Goal: Information Seeking & Learning: Learn about a topic

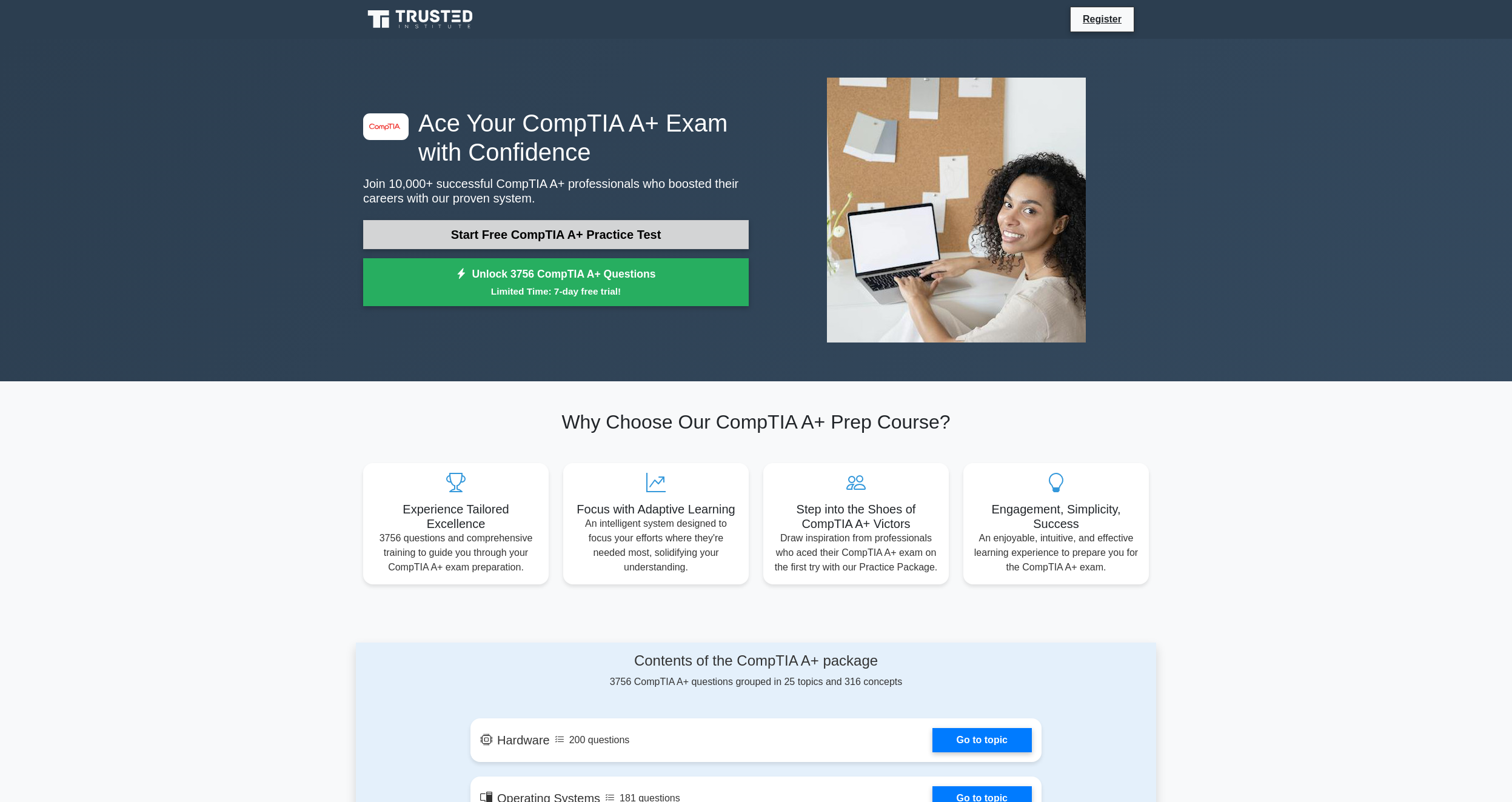
click at [611, 237] on link "Start Free CompTIA A+ Practice Test" at bounding box center [556, 234] width 386 height 29
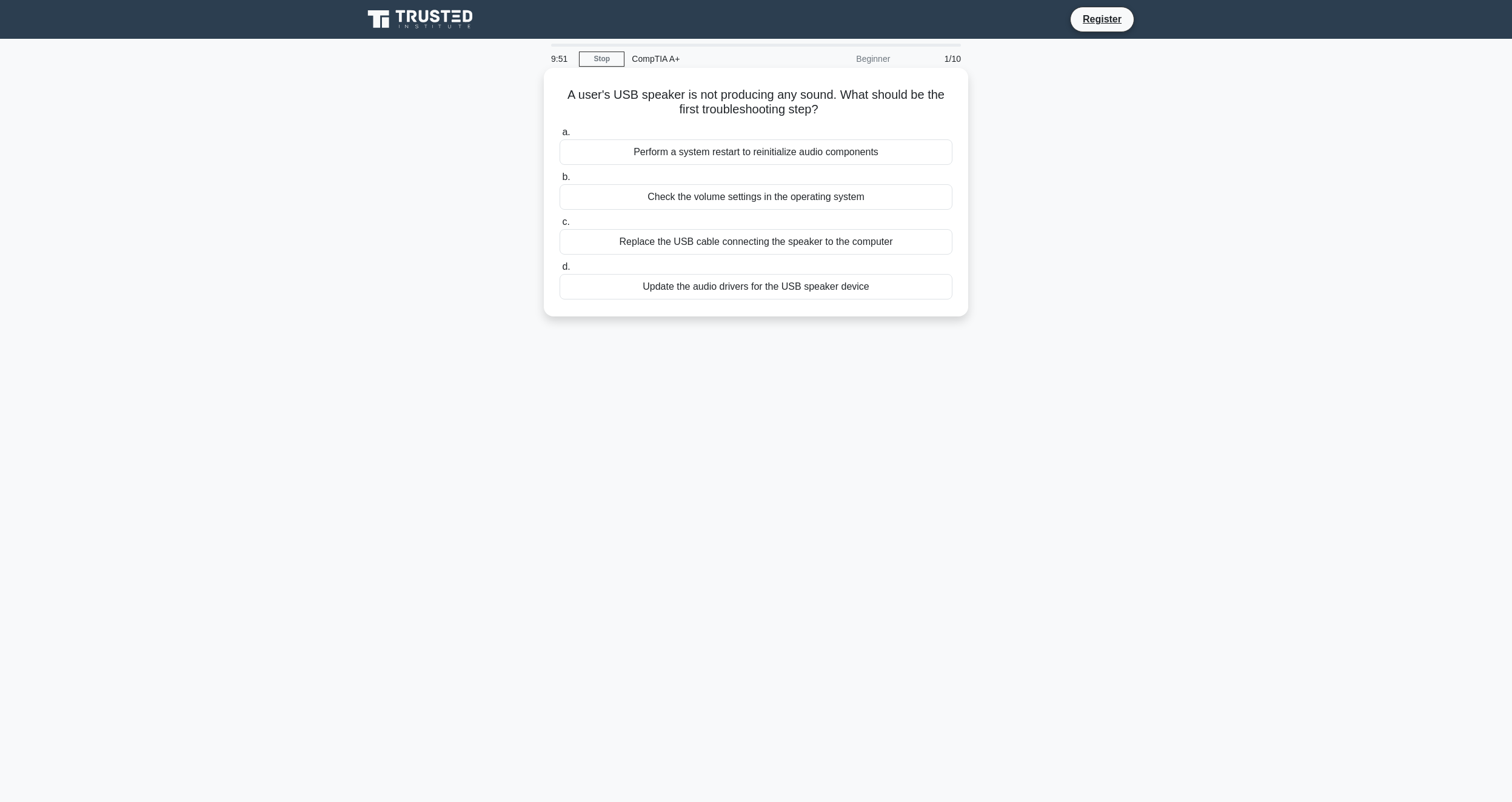
click at [773, 204] on div "Check the volume settings in the operating system" at bounding box center [756, 197] width 393 height 26
click at [560, 181] on input "b. Check the volume settings in the operating system" at bounding box center [560, 177] width 0 height 8
click at [803, 200] on div "Phase load balancing capabilities" at bounding box center [756, 197] width 393 height 26
click at [560, 181] on input "b. Phase load balancing capabilities" at bounding box center [560, 177] width 0 height 8
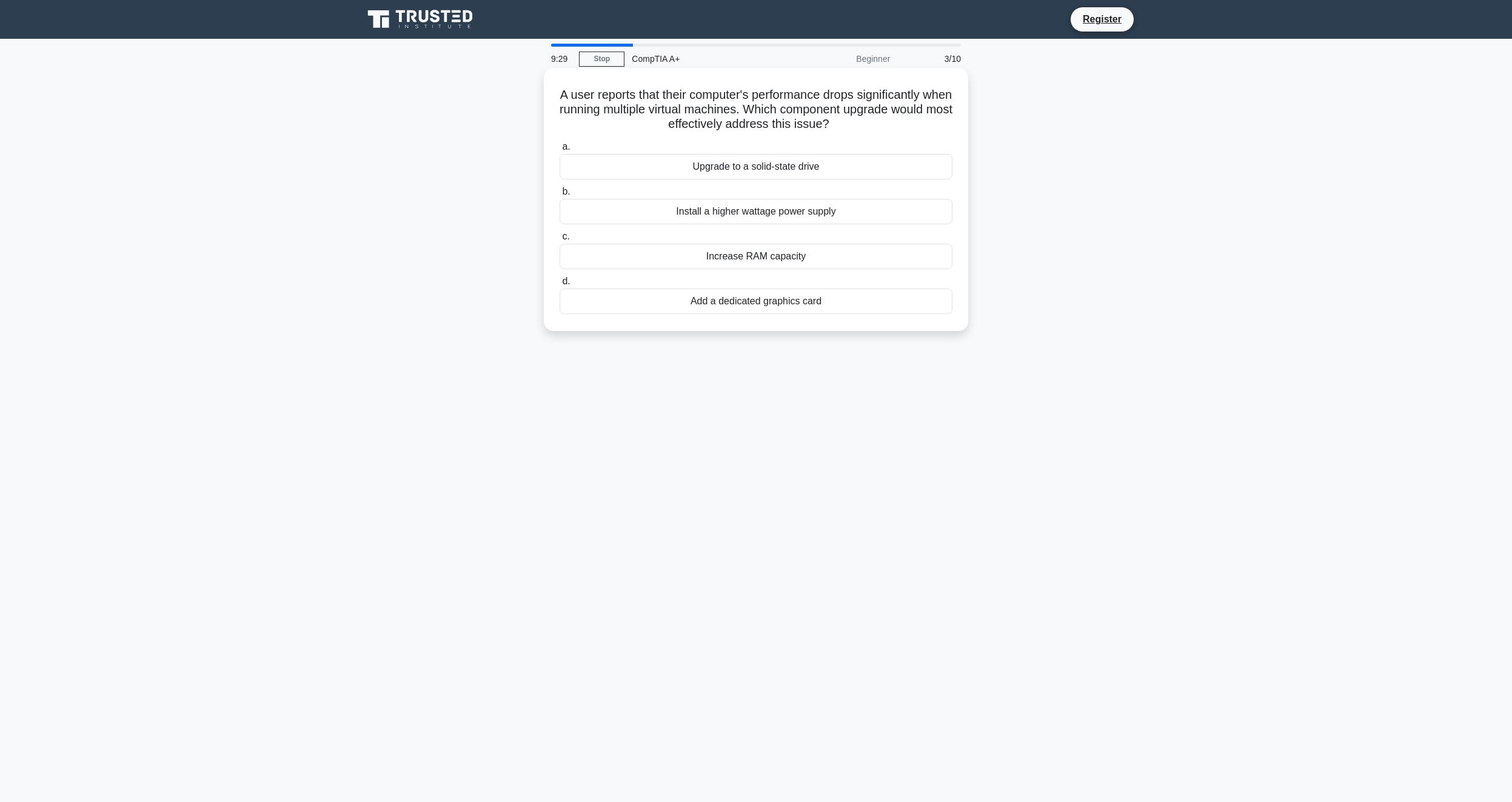
click at [740, 258] on div "Increase RAM capacity" at bounding box center [756, 256] width 393 height 26
click at [560, 241] on input "c. Increase RAM capacity" at bounding box center [560, 237] width 0 height 8
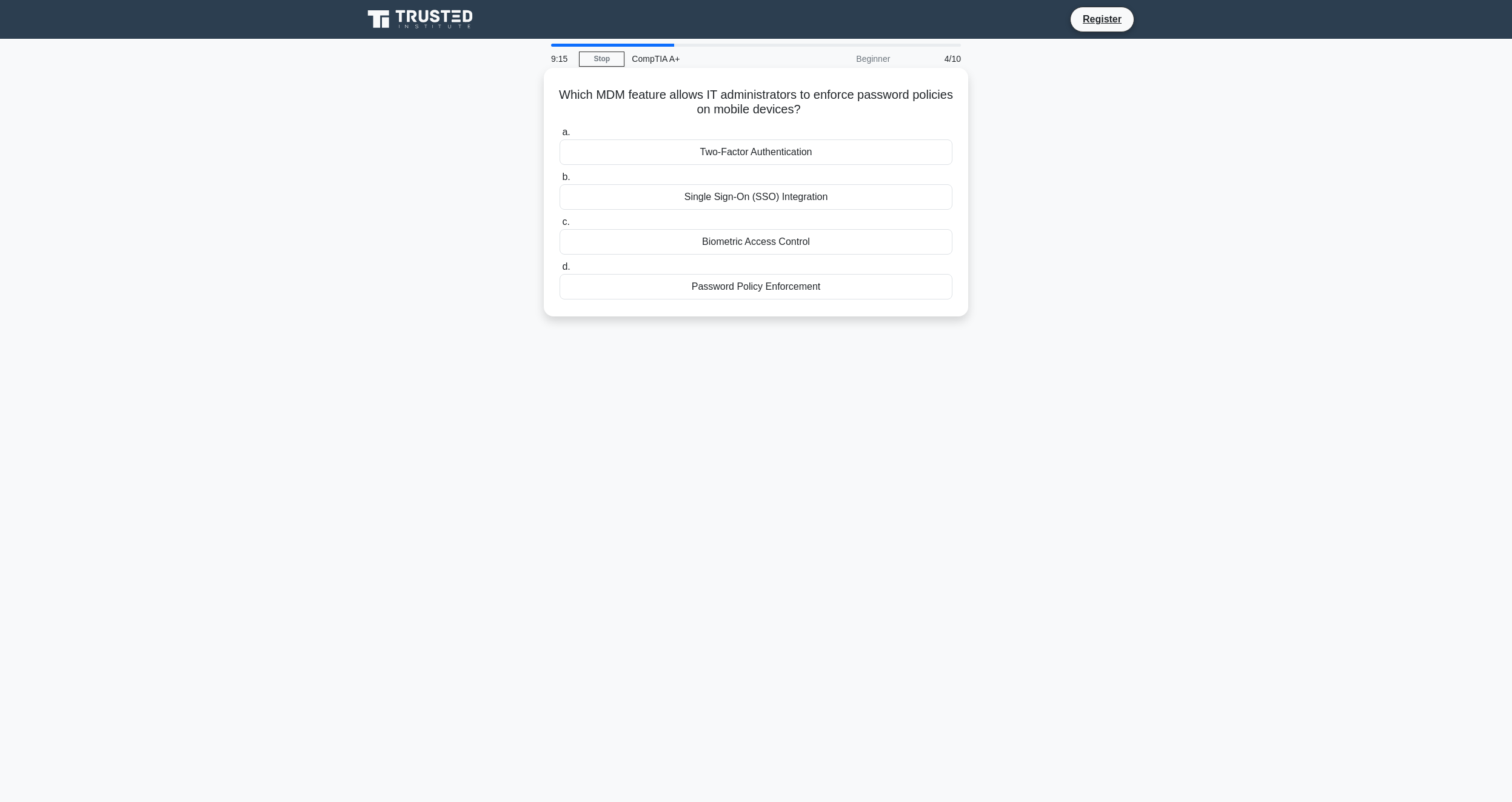
click at [804, 290] on div "Password Policy Enforcement" at bounding box center [756, 286] width 393 height 26
click at [560, 271] on input "d. Password Policy Enforcement" at bounding box center [560, 267] width 0 height 8
click at [742, 299] on div "Memtest86+" at bounding box center [756, 286] width 393 height 26
click at [560, 271] on input "d. Memtest86+" at bounding box center [560, 267] width 0 height 8
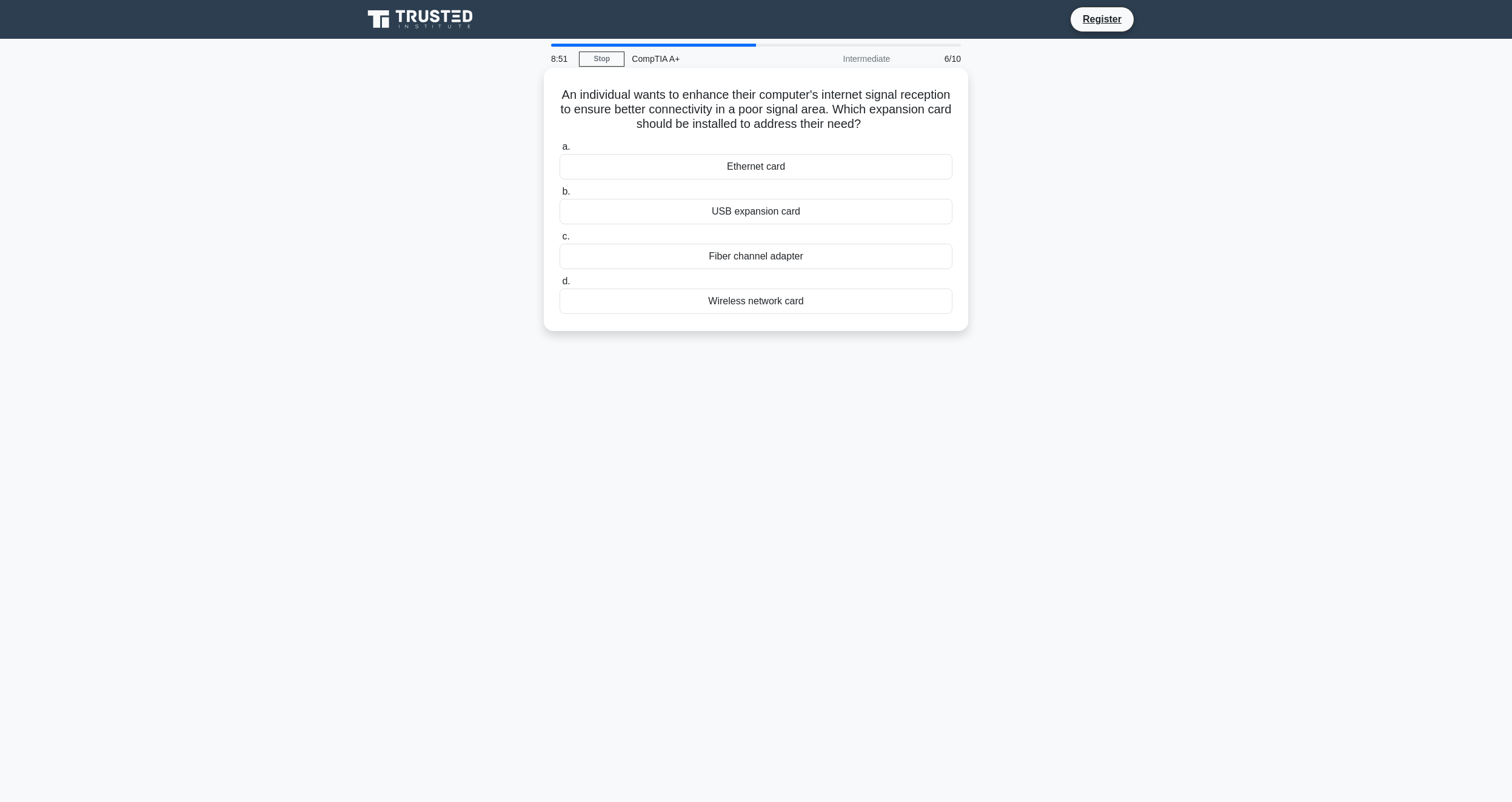
click at [772, 302] on div "Wireless network card" at bounding box center [756, 301] width 393 height 26
click at [560, 285] on input "d. Wireless network card" at bounding box center [560, 282] width 0 height 8
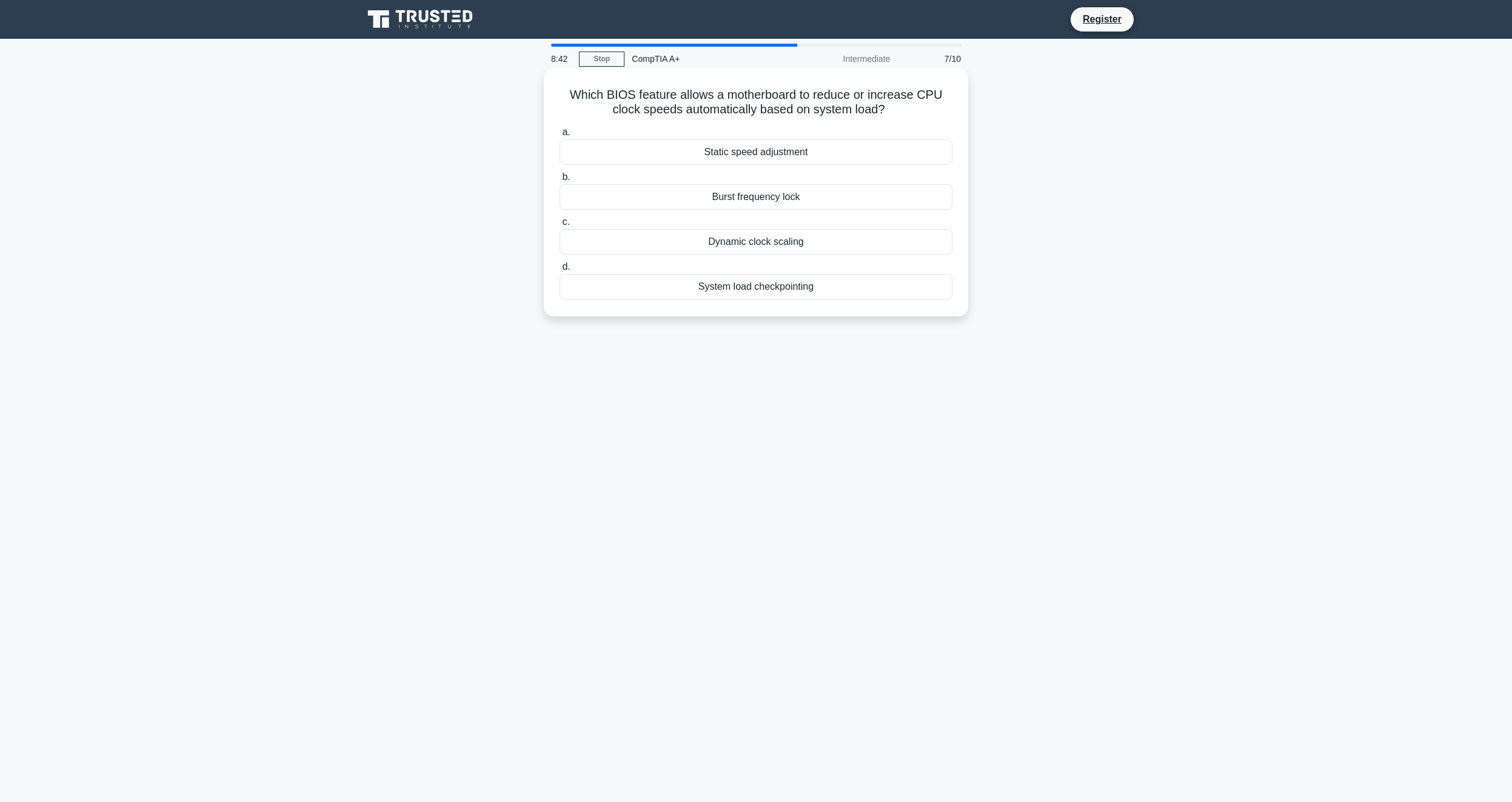
click at [772, 242] on div "Dynamic clock scaling" at bounding box center [756, 242] width 393 height 26
click at [560, 226] on input "c. Dynamic clock scaling" at bounding box center [560, 223] width 0 height 8
click at [787, 255] on div "RAID implementation" at bounding box center [756, 242] width 393 height 26
click at [560, 226] on input "c. RAID implementation" at bounding box center [560, 223] width 0 height 8
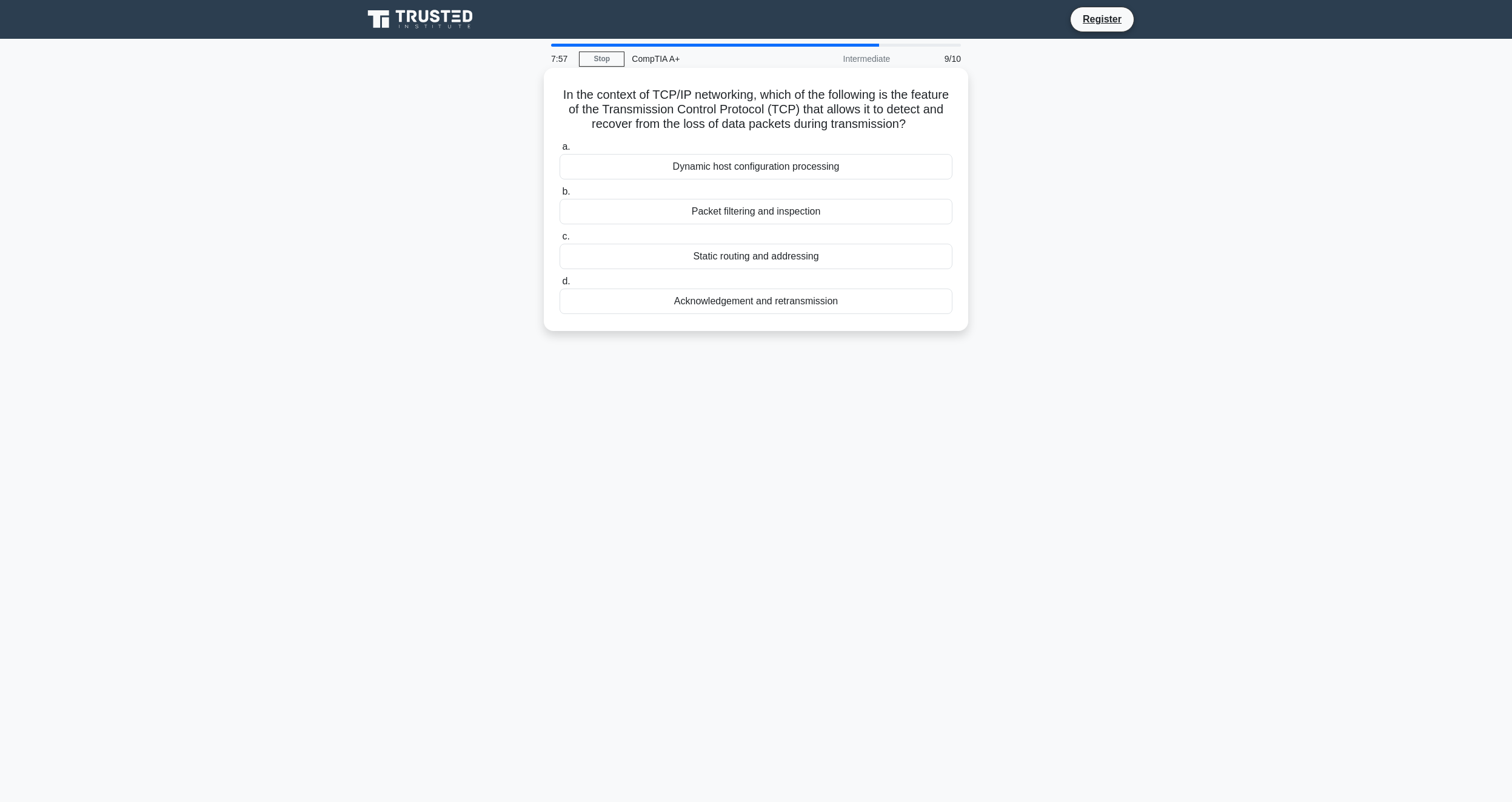
click at [781, 314] on div "Acknowledgement and retransmission" at bounding box center [756, 301] width 393 height 26
click at [560, 285] on input "d. Acknowledgement and retransmission" at bounding box center [560, 282] width 0 height 8
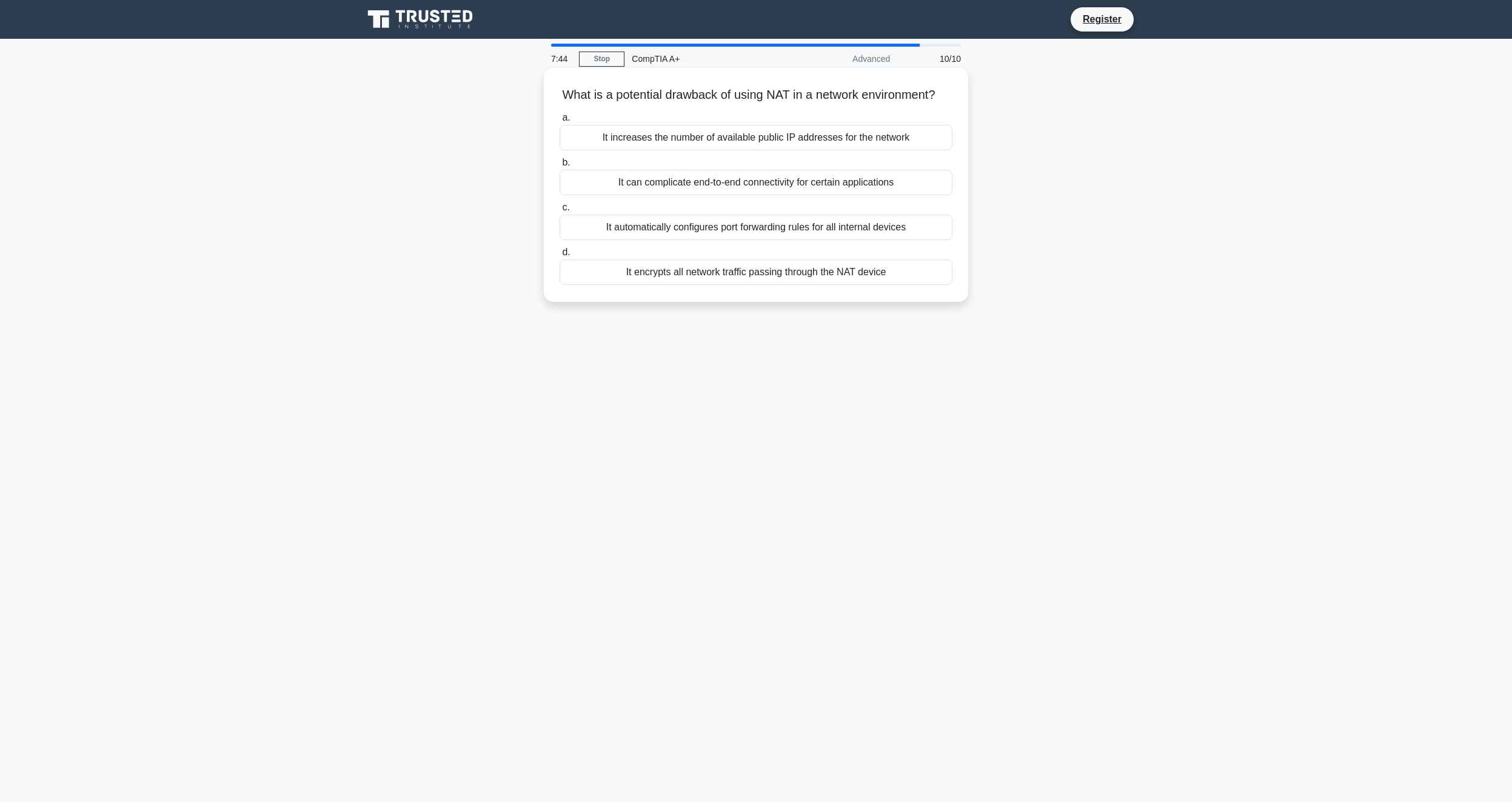
click at [834, 240] on div "It automatically configures port forwarding rules for all internal devices" at bounding box center [756, 227] width 393 height 26
click at [560, 212] on input "c. It automatically configures port forwarding rules for all internal devices" at bounding box center [560, 208] width 0 height 8
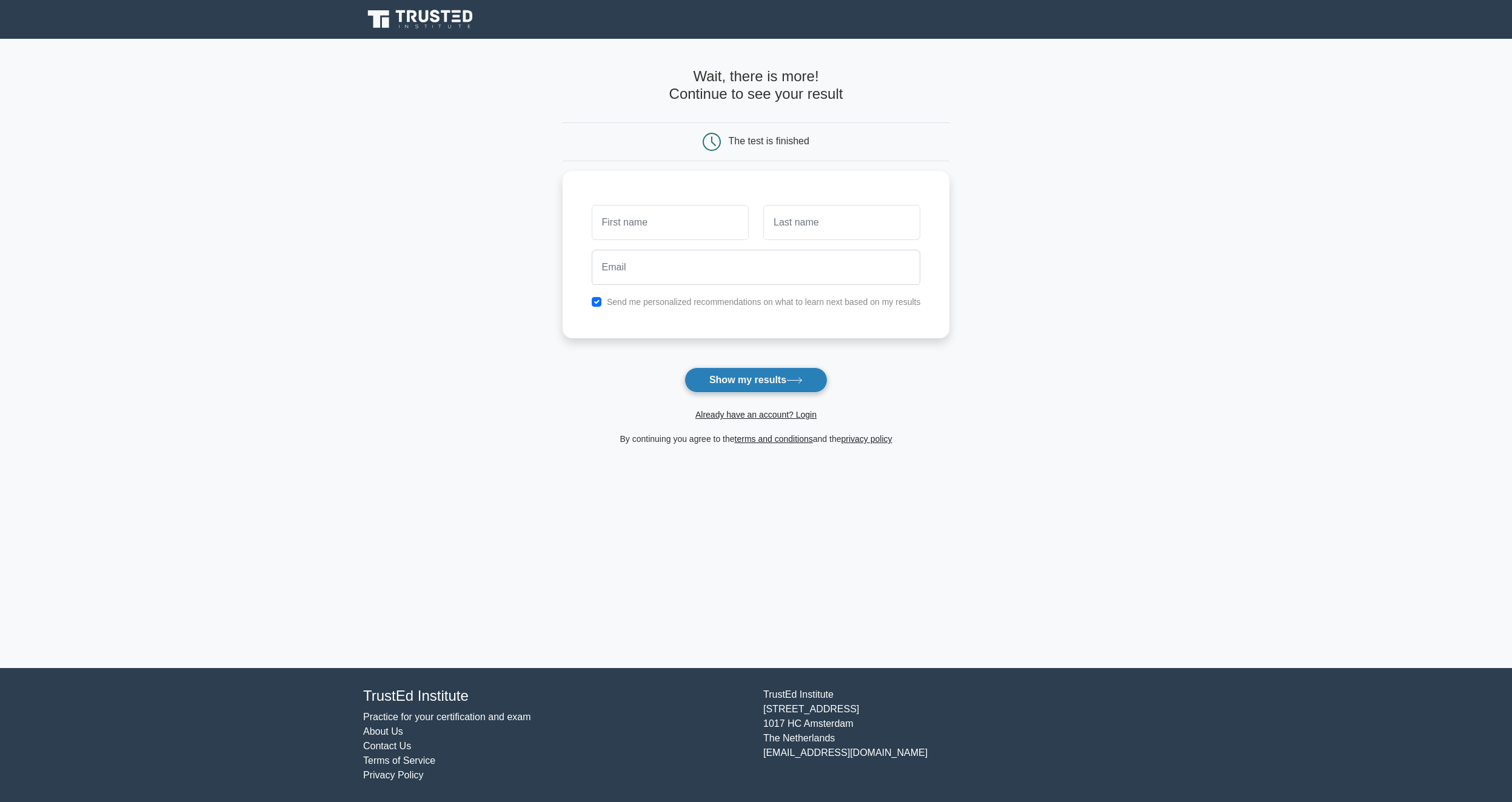
click at [795, 387] on button "Show my results" at bounding box center [756, 380] width 143 height 26
